Goal: Navigation & Orientation: Find specific page/section

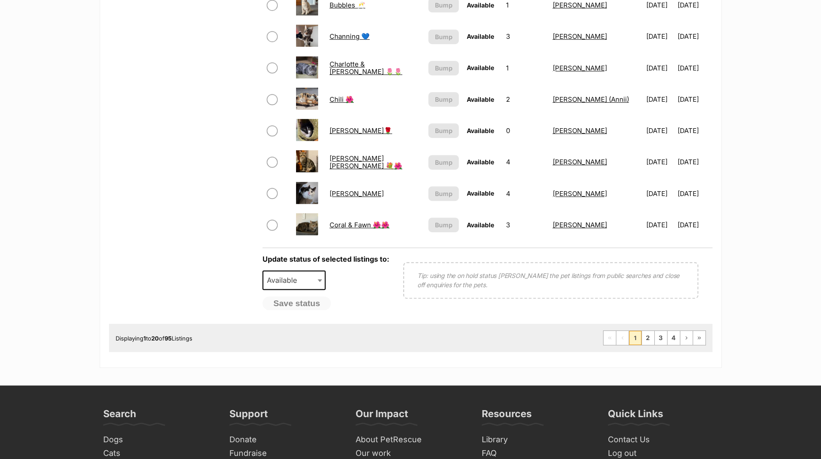
scroll to position [661, 0]
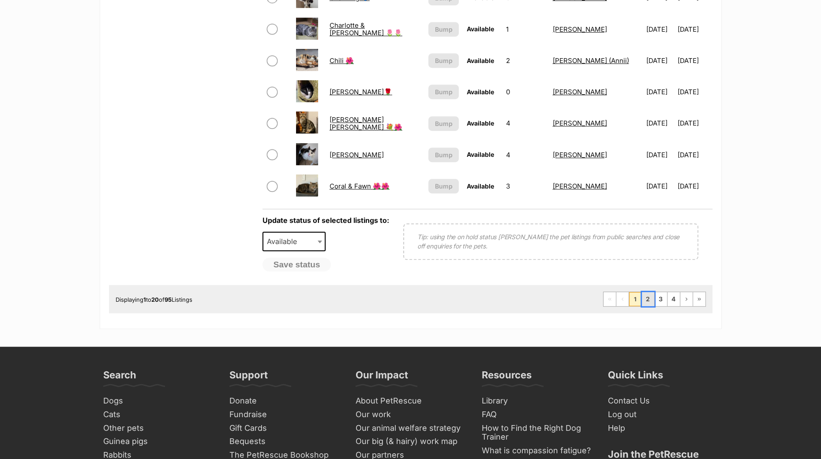
click at [645, 303] on link "2" at bounding box center [648, 299] width 12 height 14
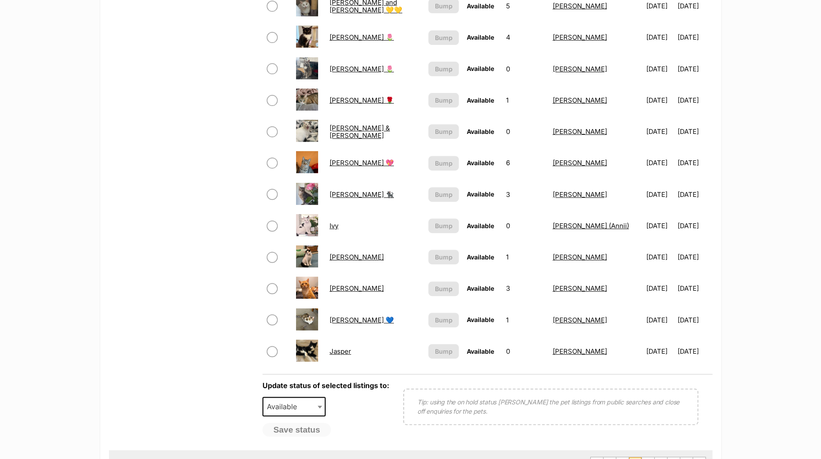
scroll to position [661, 0]
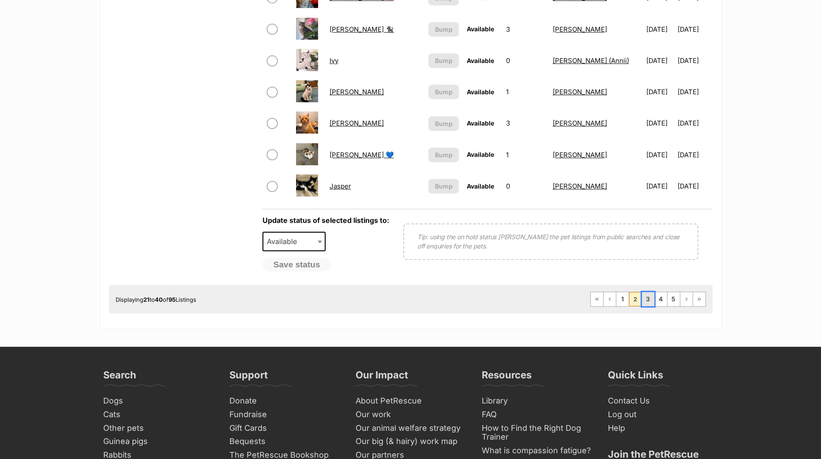
click at [647, 303] on link "3" at bounding box center [648, 299] width 12 height 14
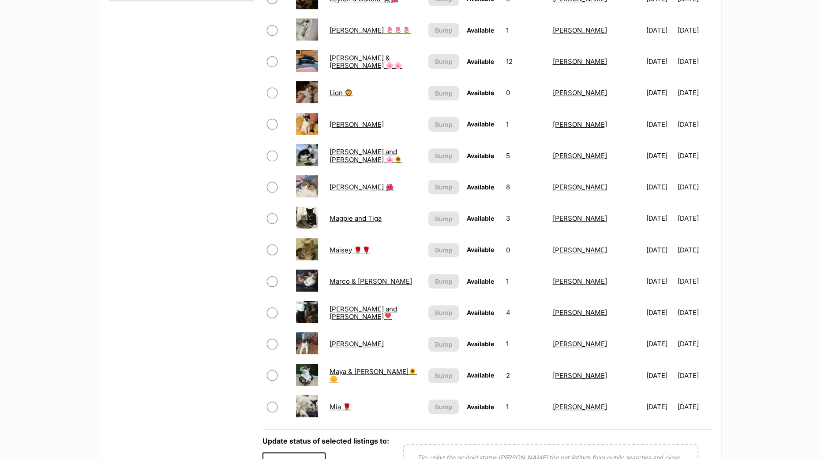
scroll to position [551, 0]
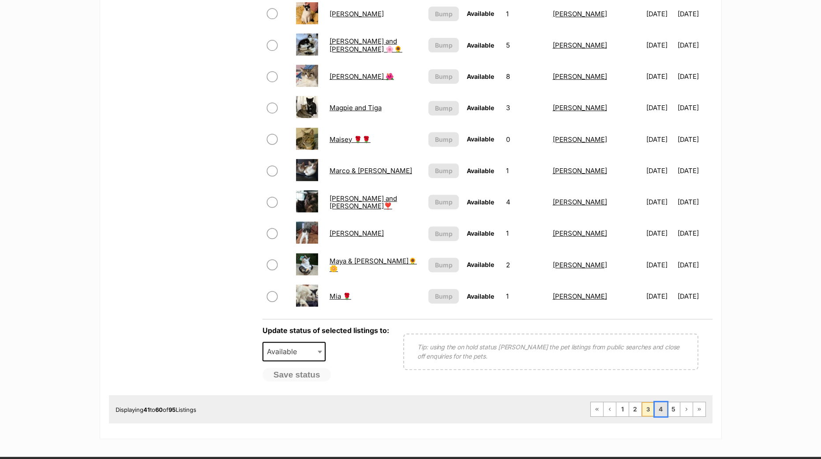
click at [657, 411] on link "4" at bounding box center [660, 410] width 12 height 14
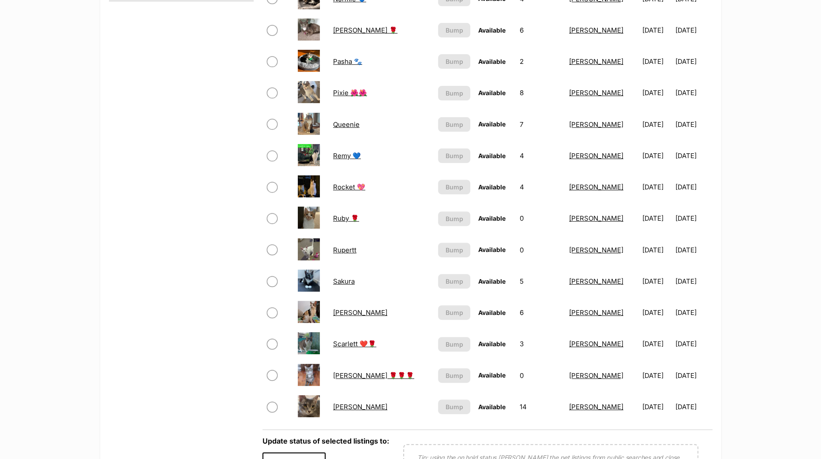
scroll to position [606, 0]
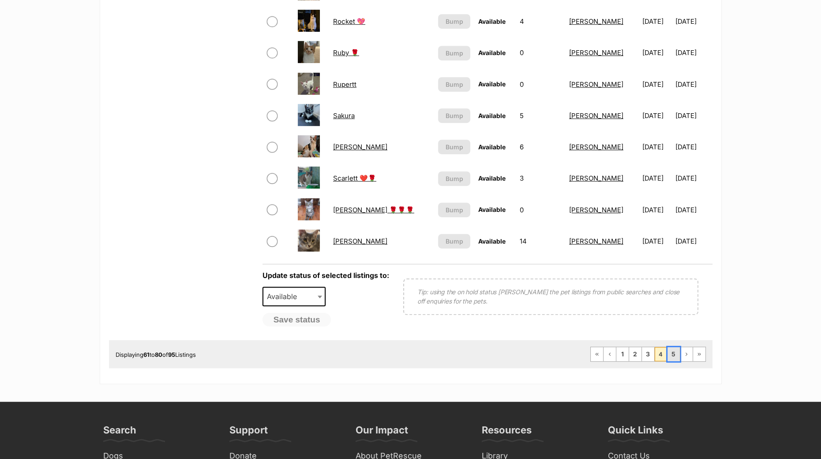
click at [677, 358] on link "5" at bounding box center [673, 354] width 12 height 14
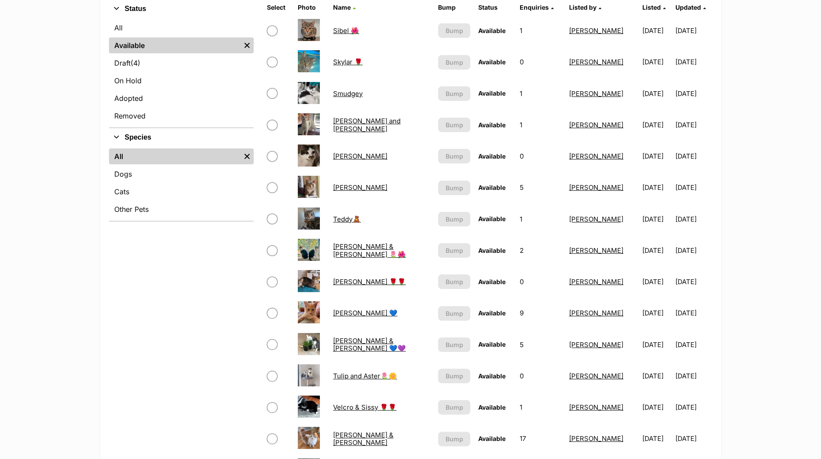
scroll to position [331, 0]
